Goal: Task Accomplishment & Management: Manage account settings

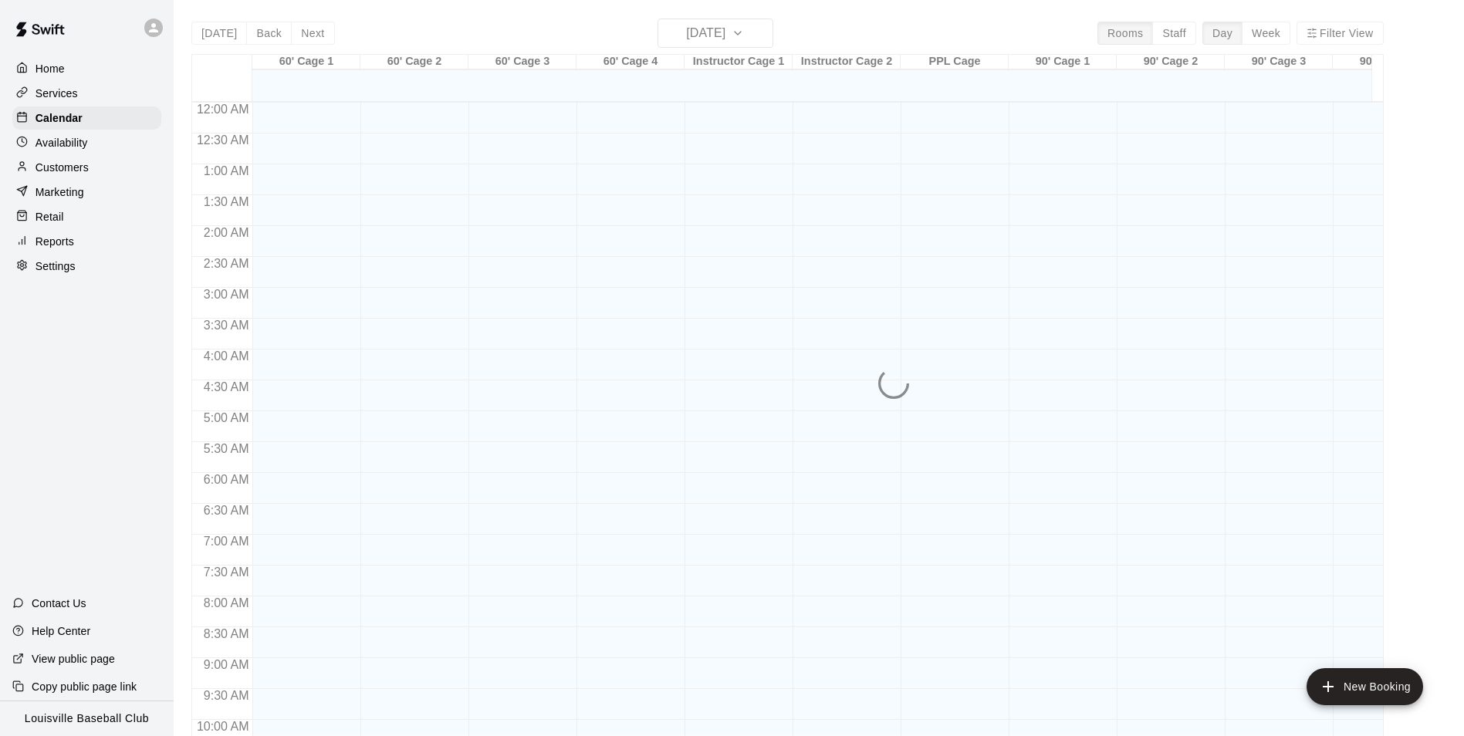
scroll to position [784, 0]
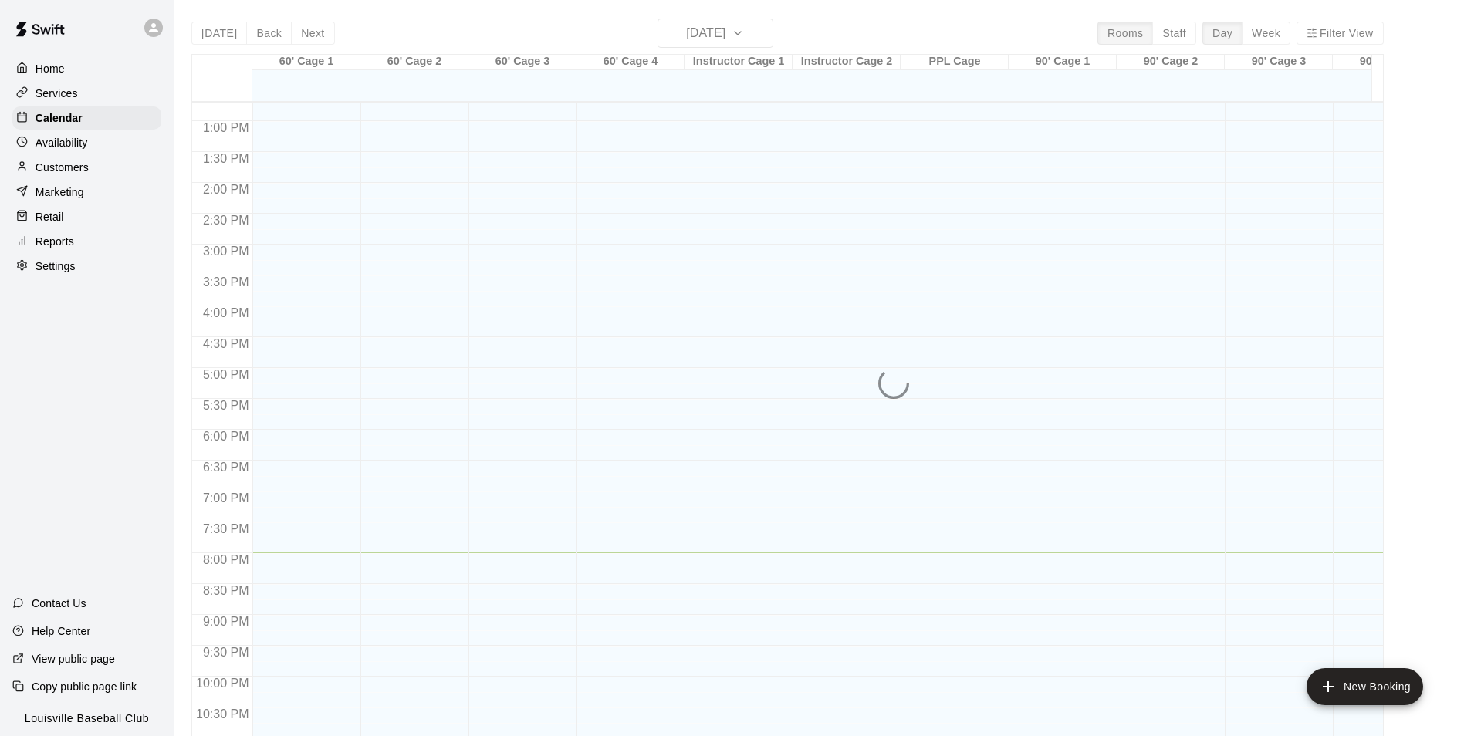
click at [58, 146] on p "Availability" at bounding box center [62, 142] width 52 height 15
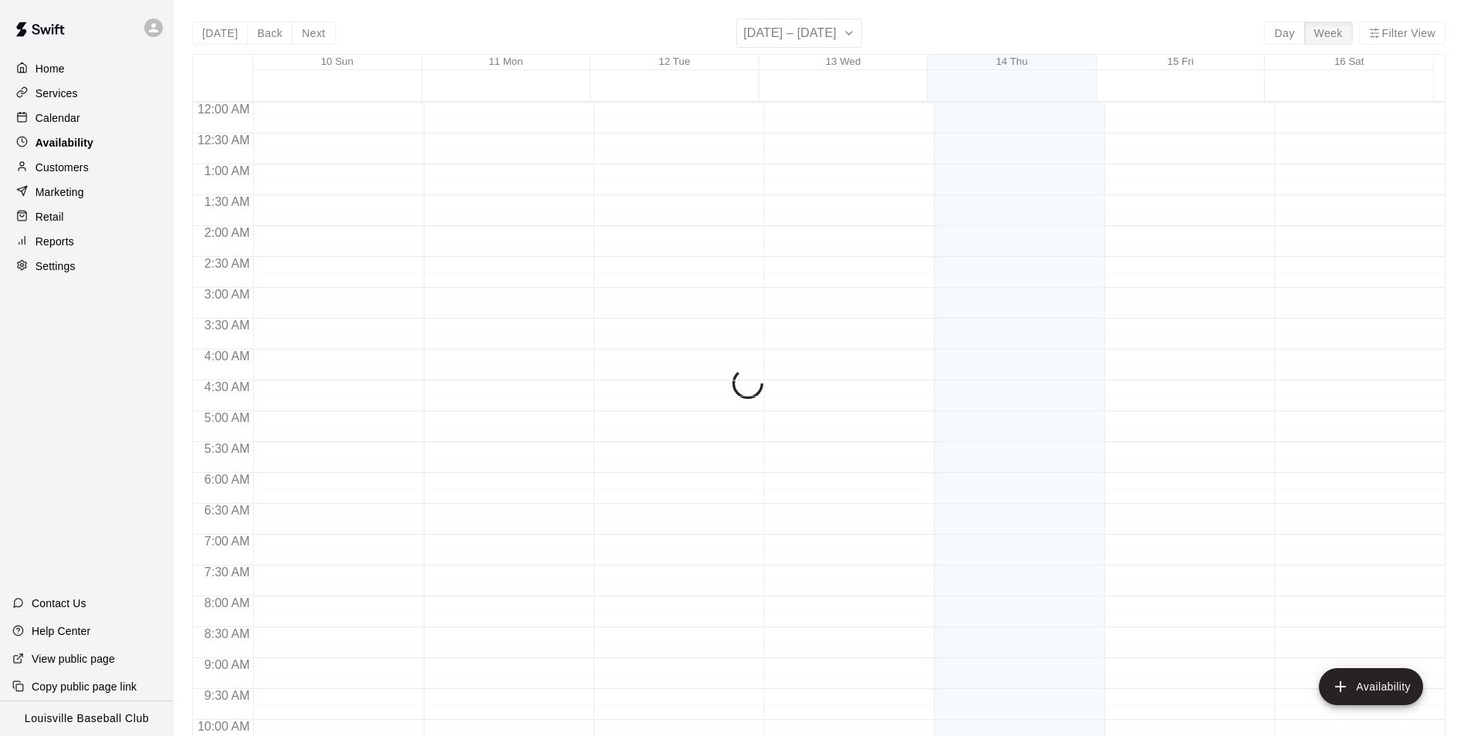
scroll to position [831, 0]
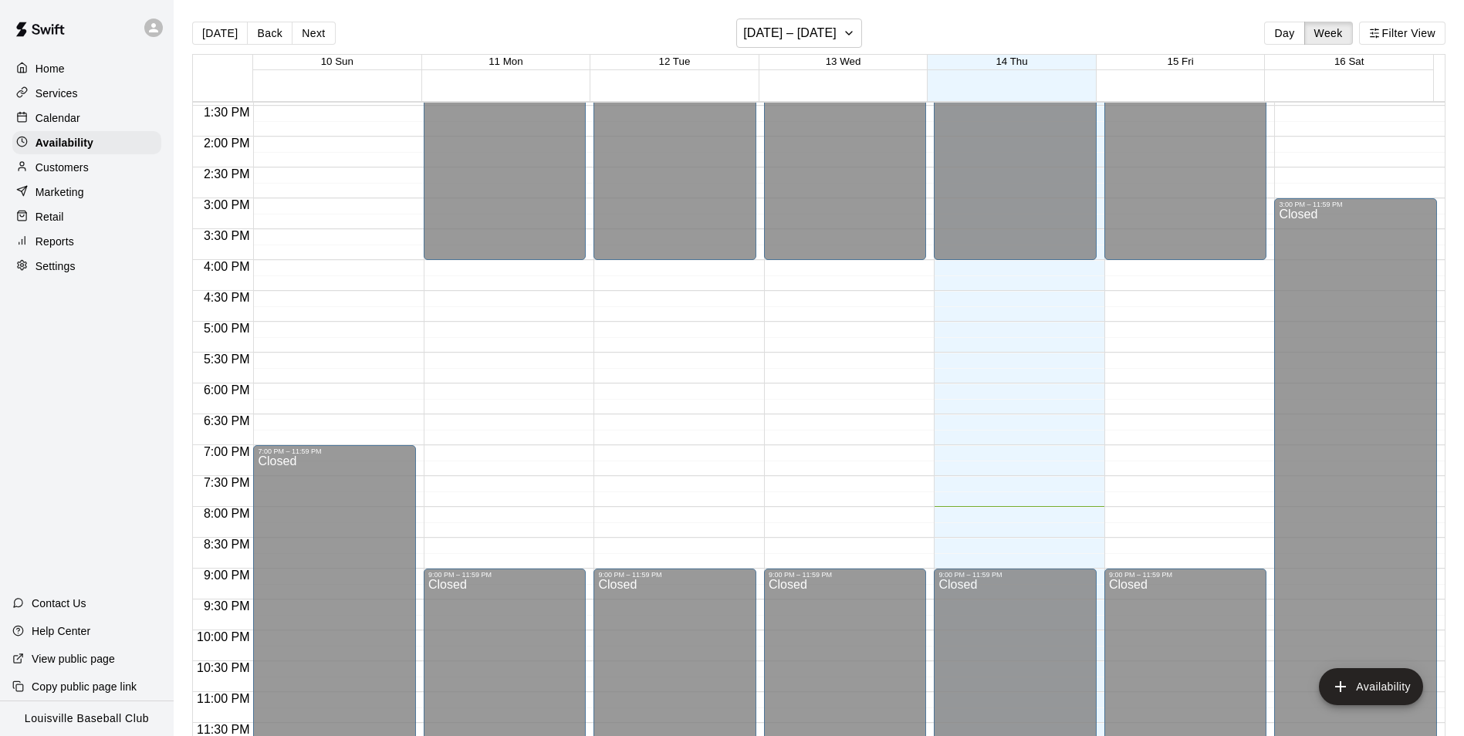
click at [59, 117] on p "Calendar" at bounding box center [58, 117] width 45 height 15
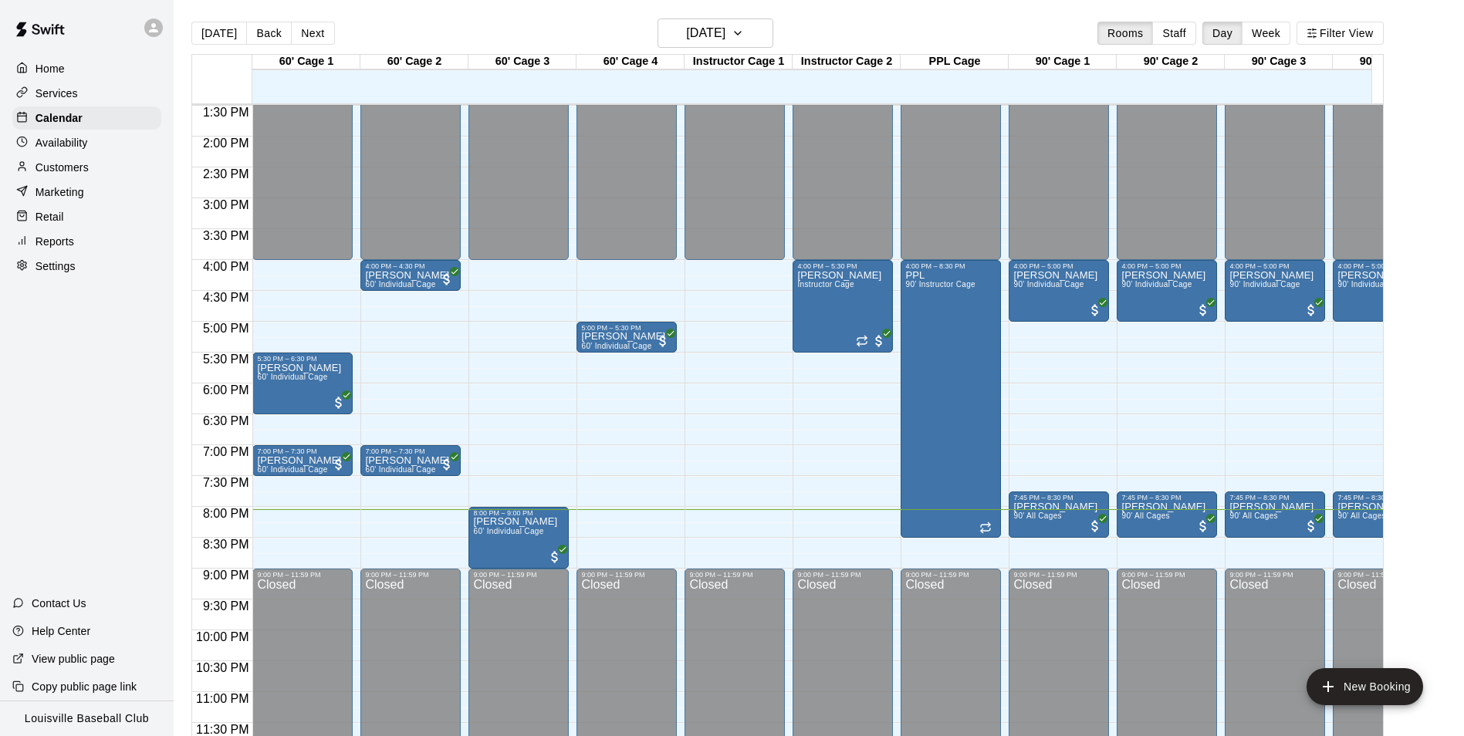
click at [80, 173] on p "Customers" at bounding box center [62, 167] width 53 height 15
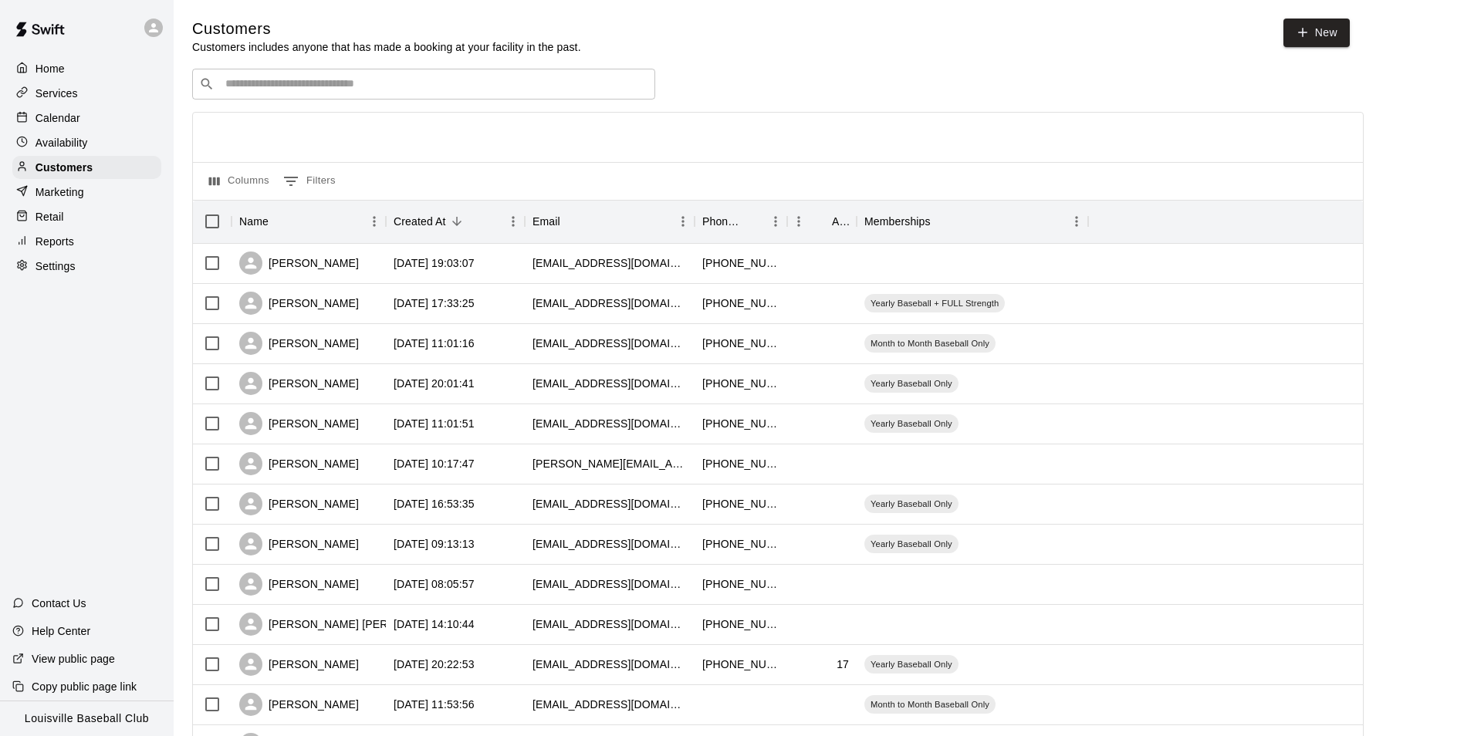
click at [269, 89] on input "Search customers by name or email" at bounding box center [435, 83] width 428 height 15
type input "*"
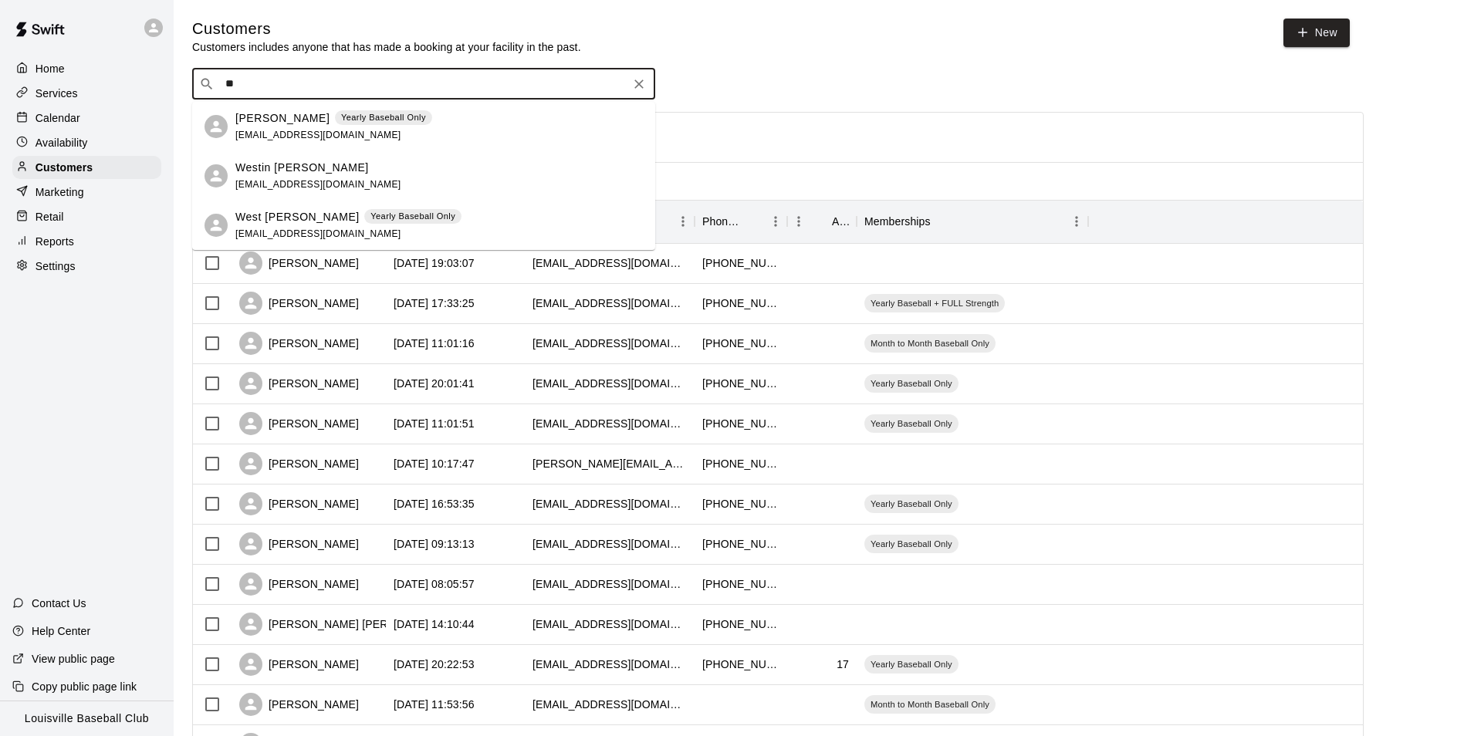
type input "*"
